Goal: Complete application form

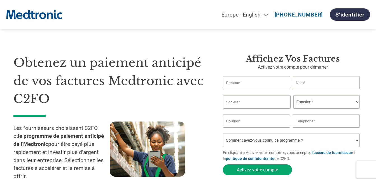
select select "fr-FR"
click at [259, 81] on input "text" at bounding box center [256, 82] width 67 height 13
type input "A"
type input "[PERSON_NAME]"
click at [302, 83] on input "text" at bounding box center [326, 82] width 67 height 13
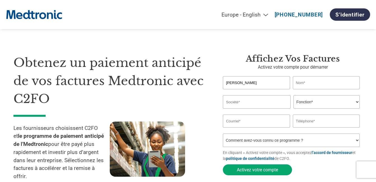
click at [302, 83] on input "text" at bounding box center [326, 82] width 67 height 13
type input "PENALVA"
type input "SFTS - SFMES"
drag, startPoint x: 267, startPoint y: 101, endPoint x: 203, endPoint y: 97, distance: 64.3
click at [203, 97] on div "Obtenez un paiement anticipé de vos factures Medtronic avec C2FO Les fournisseu…" at bounding box center [187, 108] width 349 height 155
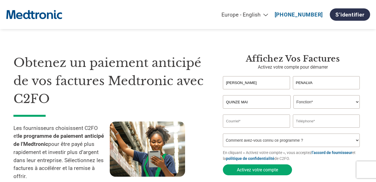
type input "QUINZE MAI"
click at [312, 110] on div "Nom de l’entreprise invalide ou nom de l’entreprise trop long" at bounding box center [291, 110] width 137 height 3
click at [310, 101] on select "Fonction* Directeur administratif et financier Responsable crédit Contrôleur de…" at bounding box center [326, 101] width 66 height 13
select select "OTHER"
click at [293, 96] on select "Fonction* Directeur administratif et financier Responsable crédit Contrôleur de…" at bounding box center [326, 101] width 66 height 13
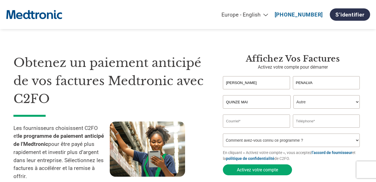
click at [262, 116] on input "email" at bounding box center [256, 121] width 67 height 13
type input "[EMAIL_ADDRESS][DOMAIN_NAME]"
click at [317, 123] on input "text" at bounding box center [326, 121] width 67 height 13
type input "0629896582"
click at [268, 141] on select "Comment avez-vous connu ce programme ? Par courrier Par e-mail Sur les réseaux …" at bounding box center [291, 140] width 137 height 13
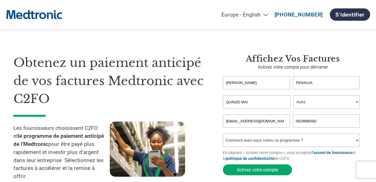
select select "Email"
click at [223, 135] on select "Comment avez-vous connu ce programme ? Par courrier Par e-mail Sur les réseaux …" at bounding box center [291, 140] width 137 height 13
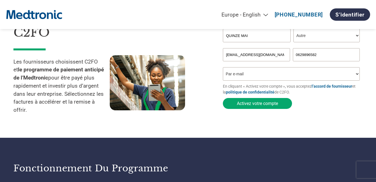
scroll to position [69, 0]
